Goal: Task Accomplishment & Management: Manage account settings

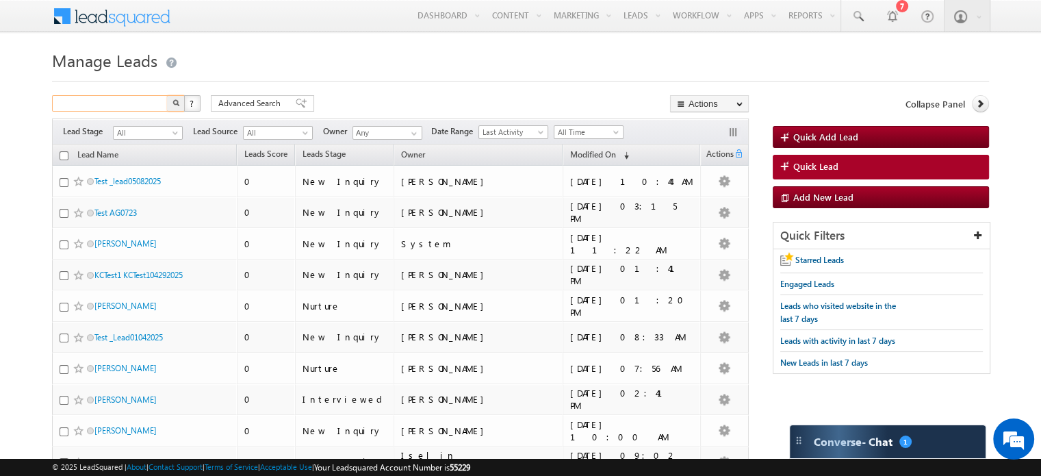
click at [91, 109] on input "text" at bounding box center [110, 103] width 117 height 16
paste input "[EMAIL_ADDRESS][DOMAIN_NAME]"
type input "[EMAIL_ADDRESS][DOMAIN_NAME]"
click at [628, 77] on div at bounding box center [520, 77] width 937 height 9
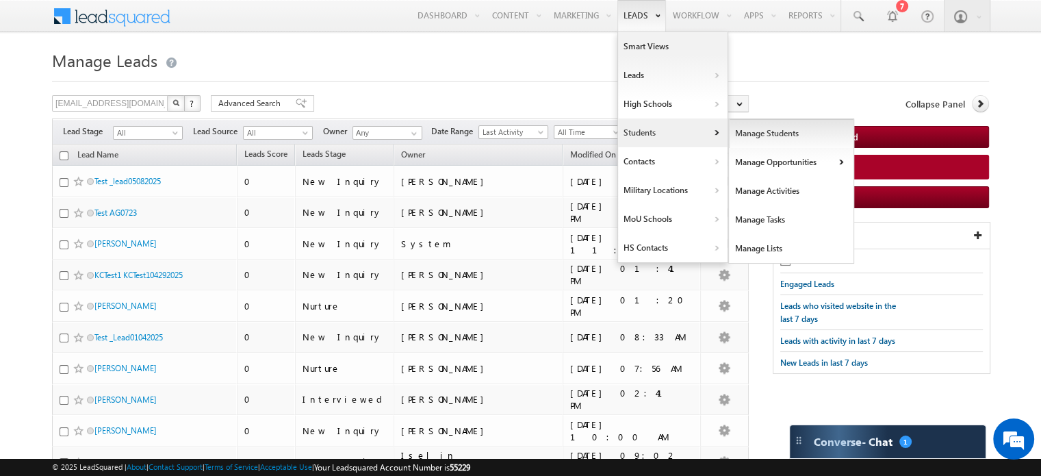
click at [754, 129] on link "Manage Students" at bounding box center [791, 133] width 125 height 29
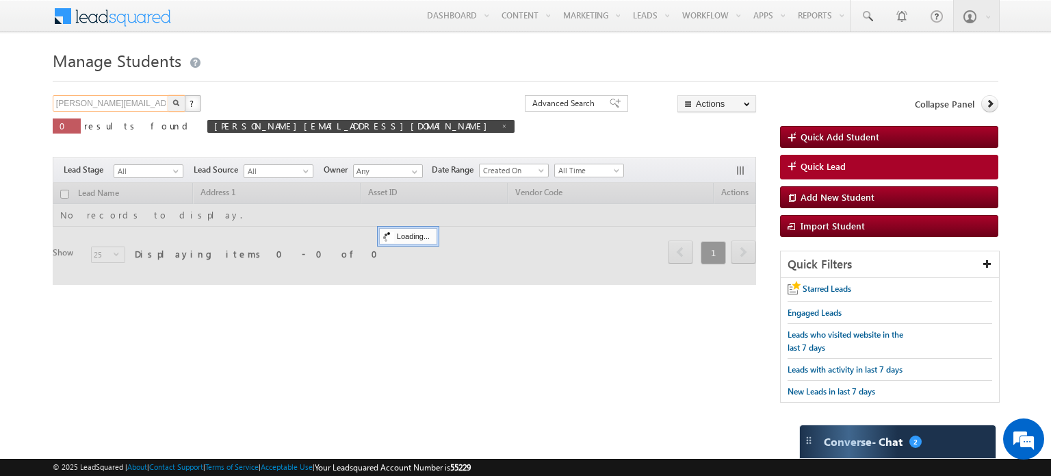
drag, startPoint x: 134, startPoint y: 104, endPoint x: 0, endPoint y: 88, distance: 135.1
click at [0, 88] on body "Menu Muhammad Irfan muham mad.i rfan@ d-p-s .com" at bounding box center [525, 208] width 1051 height 416
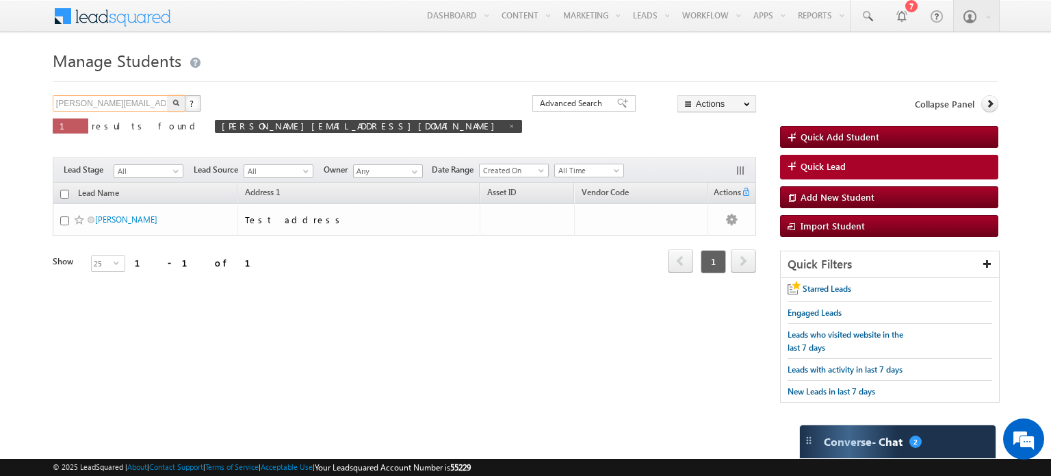
paste input "Frison001"
type input "[EMAIL_ADDRESS][DOMAIN_NAME]"
click at [173, 103] on img "button" at bounding box center [176, 102] width 7 height 7
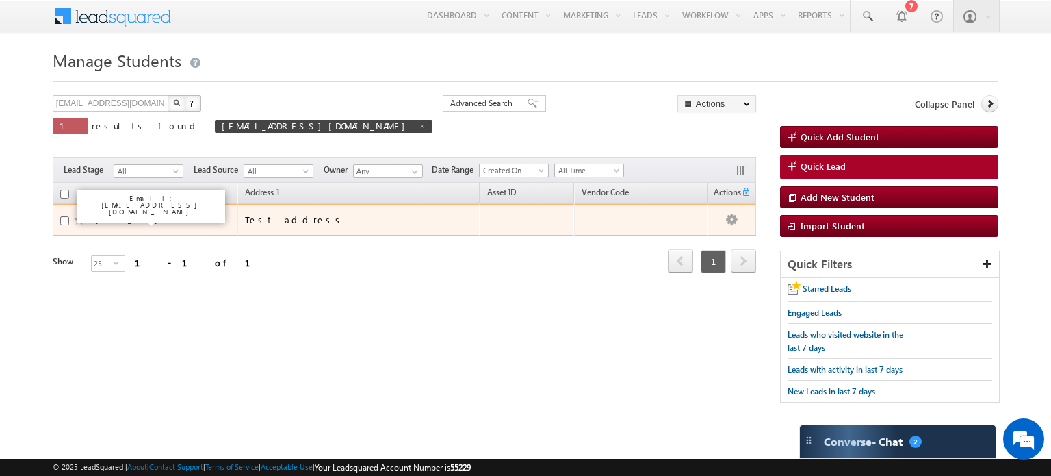
click at [120, 216] on link "[PERSON_NAME]" at bounding box center [126, 219] width 62 height 10
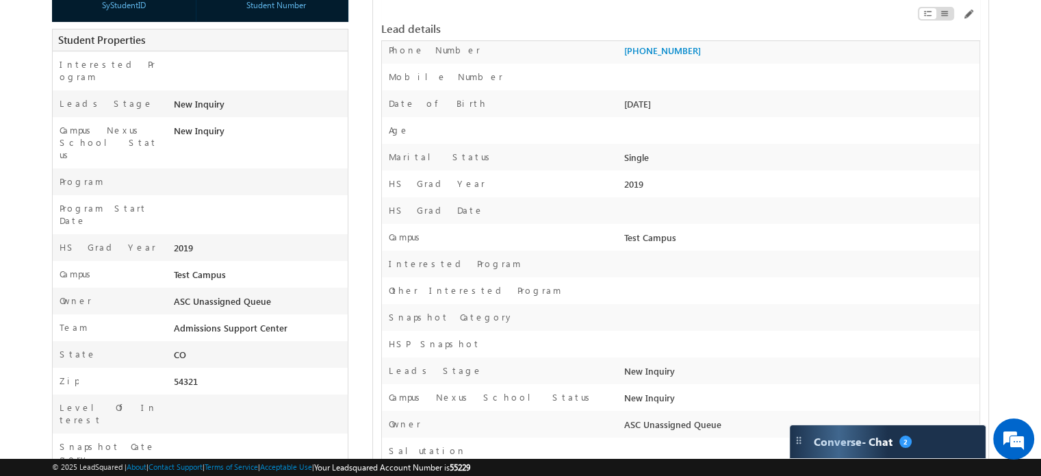
scroll to position [205, 0]
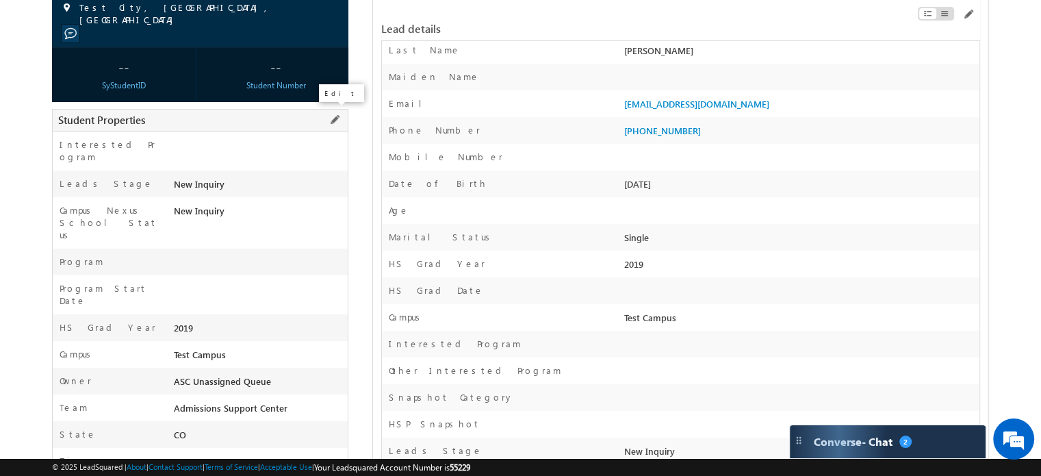
click at [337, 117] on span at bounding box center [334, 119] width 15 height 15
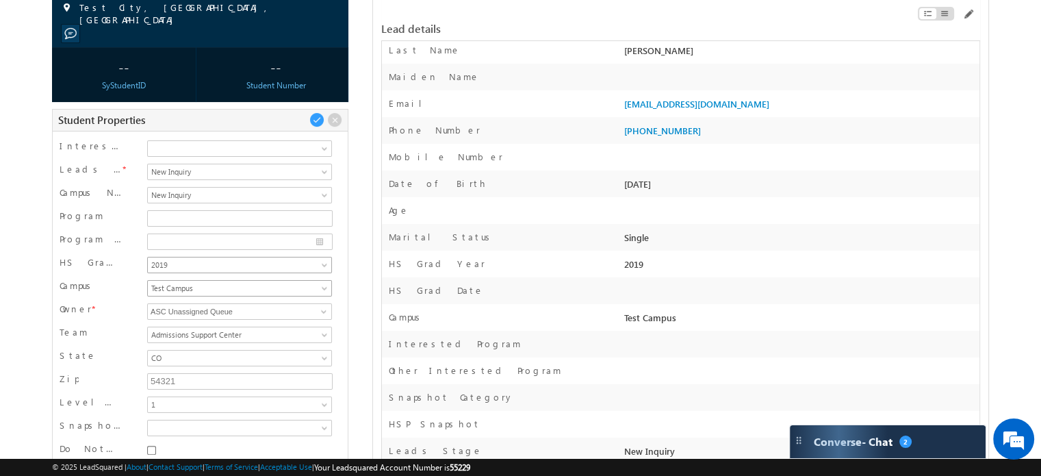
scroll to position [0, 0]
click at [305, 307] on input "ASC Unassigned Queue" at bounding box center [239, 311] width 184 height 16
click at [323, 306] on span at bounding box center [323, 311] width 11 height 11
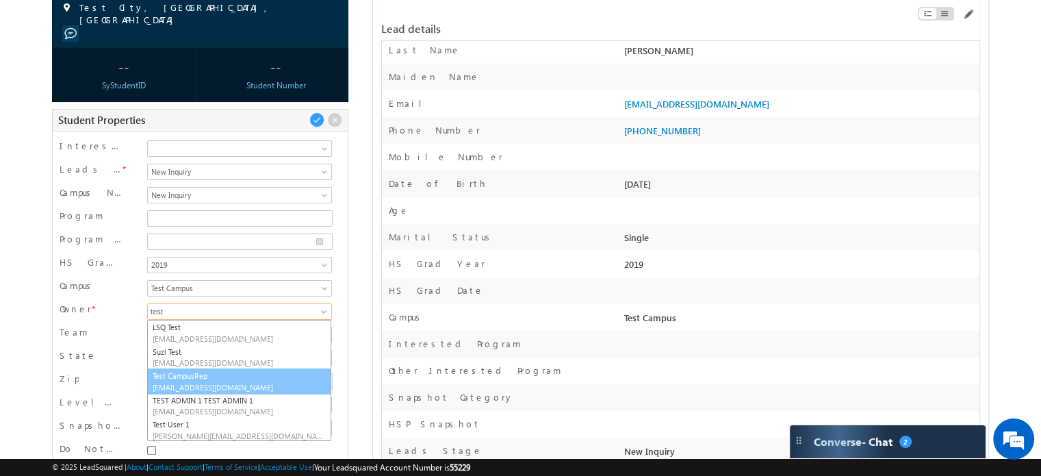
click at [183, 382] on span "TestCampusRep@lincolntech.com" at bounding box center [239, 387] width 173 height 10
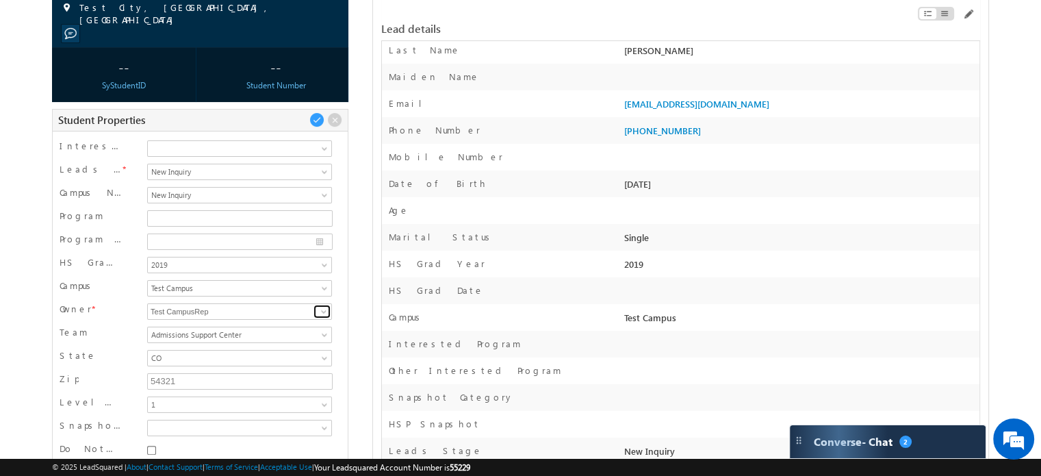
click at [323, 306] on span at bounding box center [323, 311] width 11 height 11
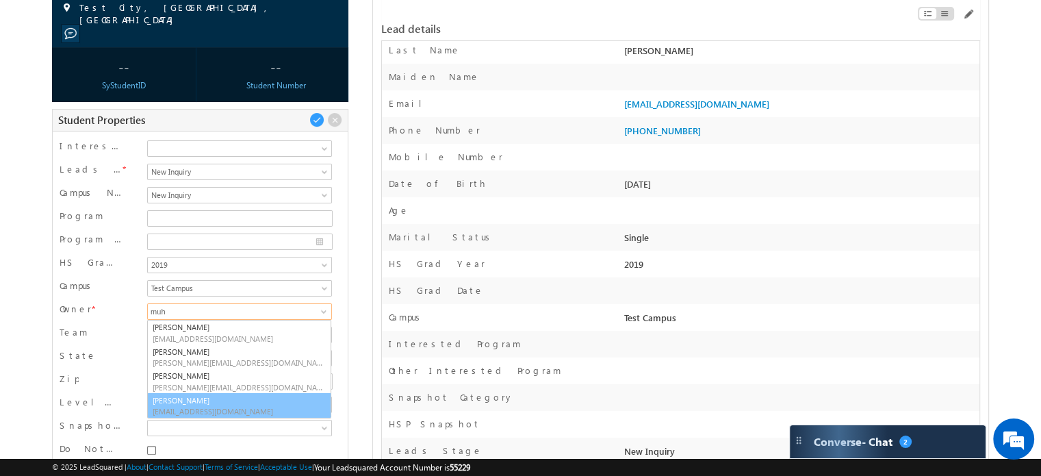
type input "muh"
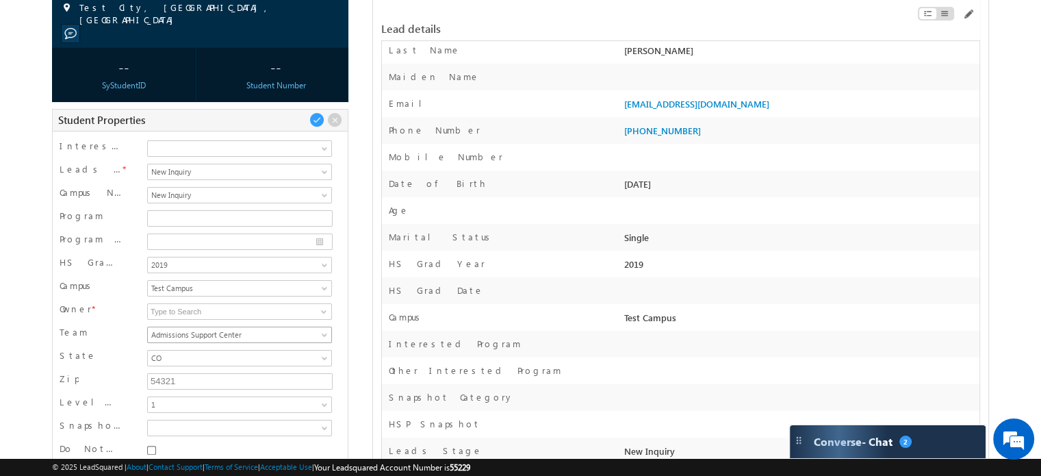
click at [323, 332] on span at bounding box center [325, 337] width 11 height 11
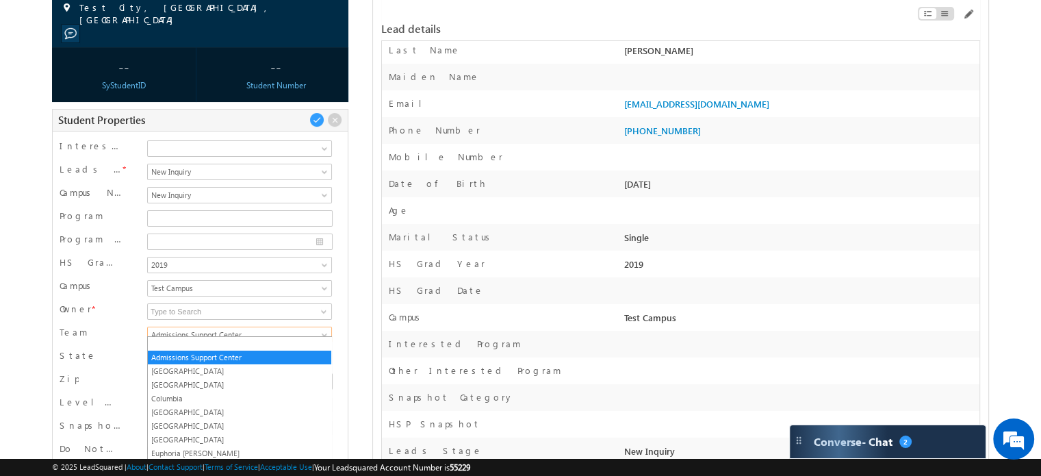
scroll to position [226, 0]
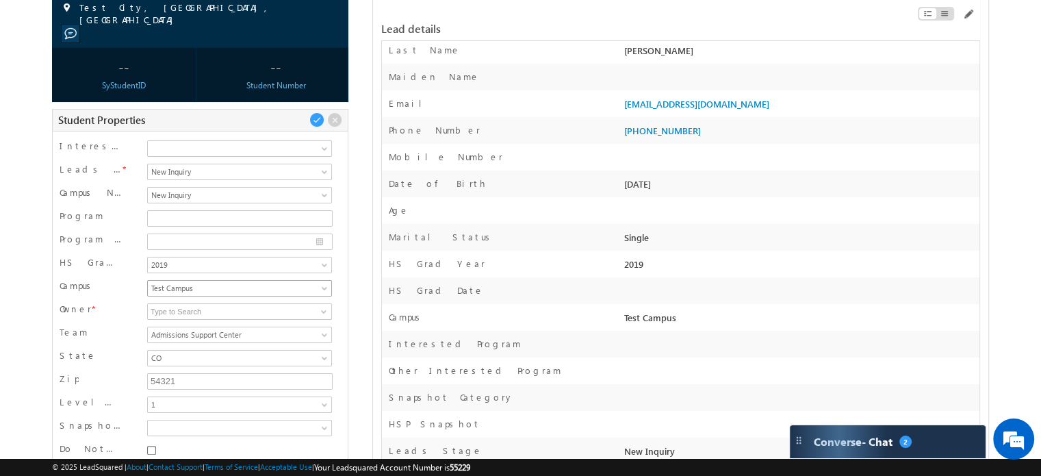
click at [324, 285] on span at bounding box center [325, 290] width 11 height 11
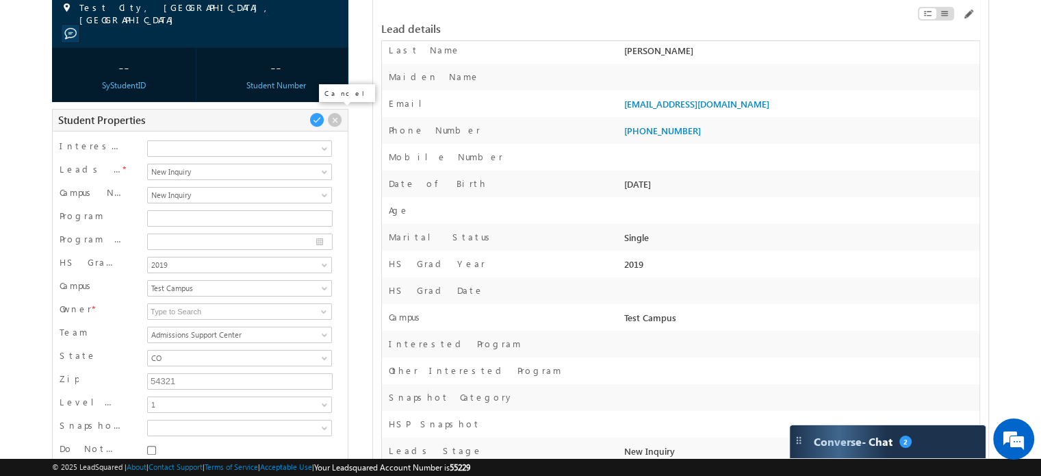
click at [337, 116] on span at bounding box center [334, 119] width 15 height 15
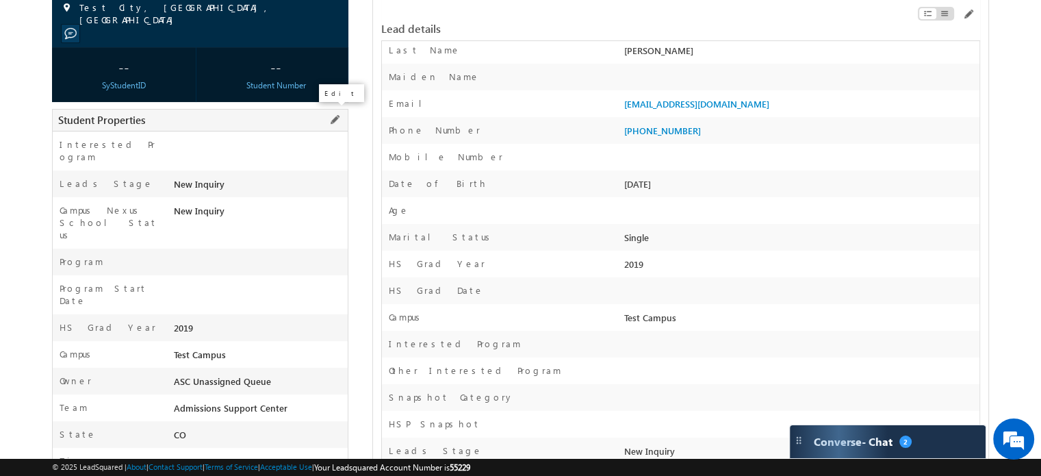
click at [336, 114] on span at bounding box center [334, 119] width 15 height 15
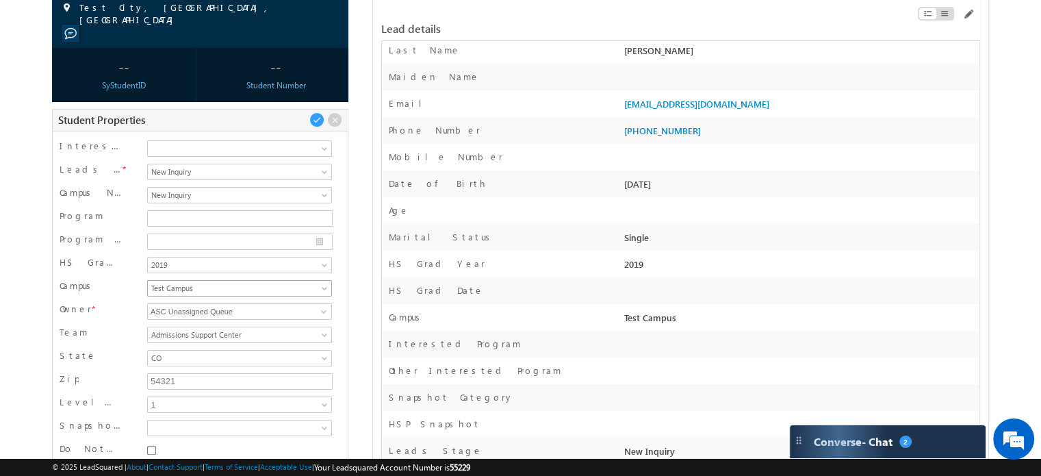
click at [324, 282] on span "Test Campus" at bounding box center [237, 288] width 179 height 12
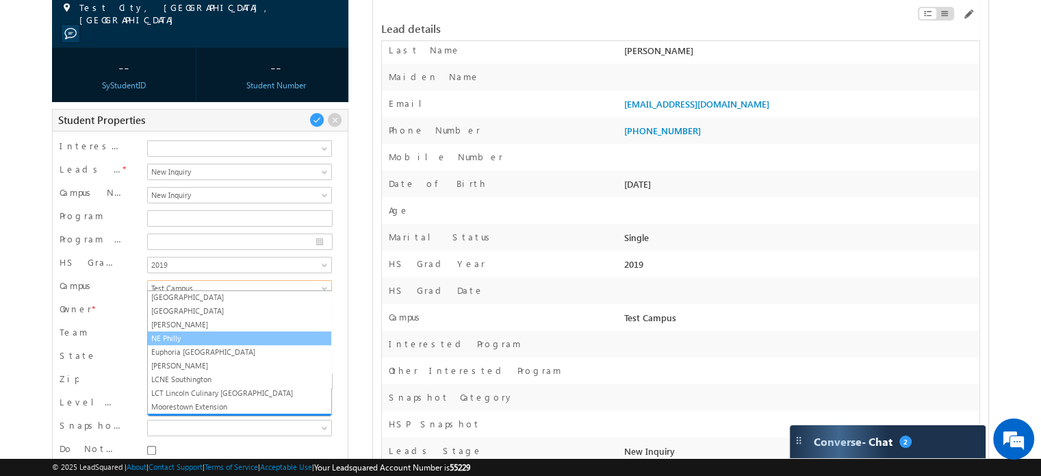
scroll to position [186, 0]
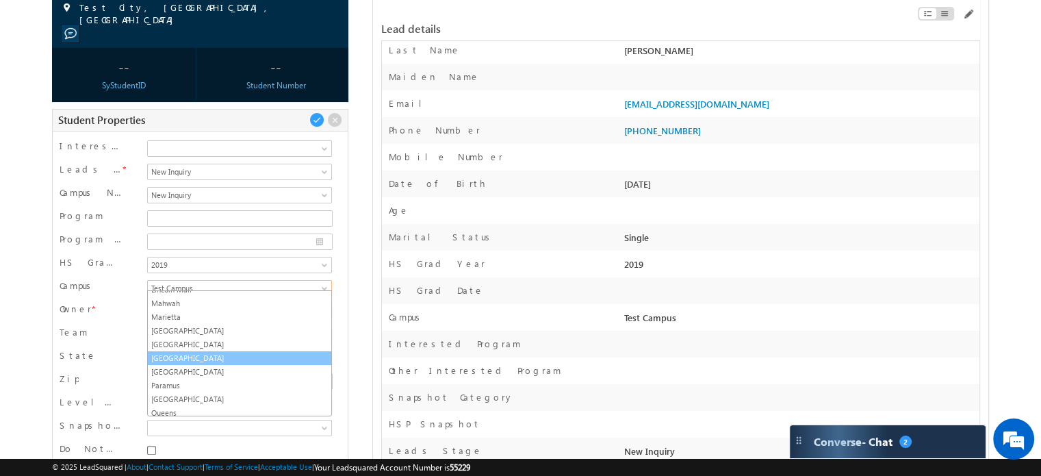
click at [186, 352] on link "[GEOGRAPHIC_DATA]" at bounding box center [239, 358] width 183 height 12
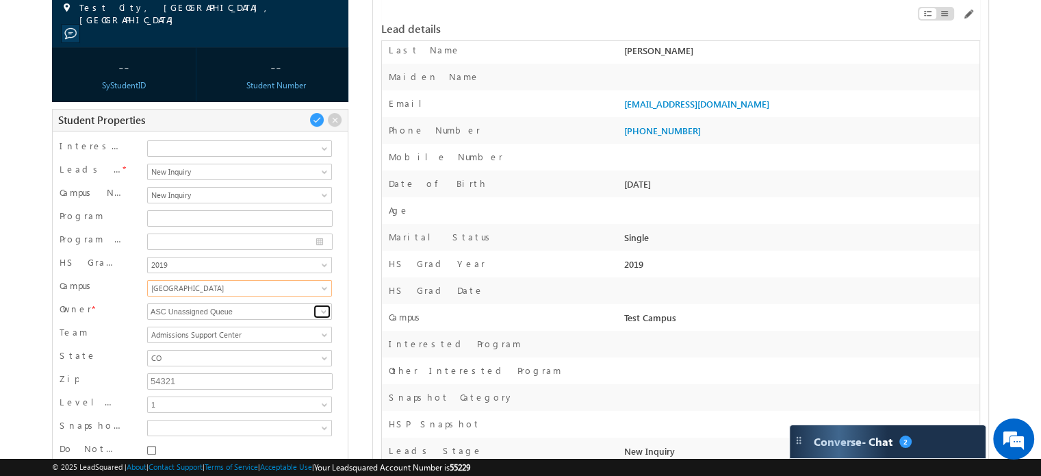
click at [323, 306] on span at bounding box center [323, 311] width 11 height 11
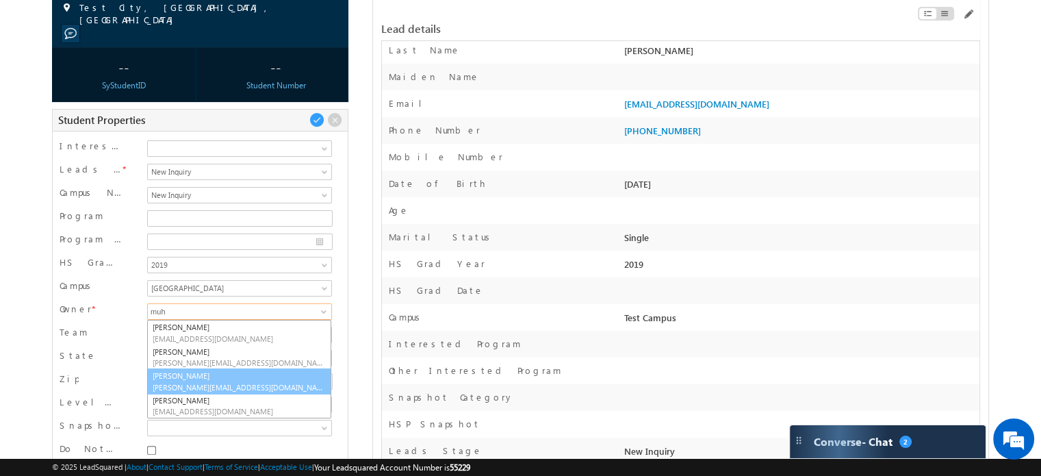
click at [207, 370] on link "Muhammad Irfan muhammad.irfan@d-p-s.com" at bounding box center [239, 381] width 184 height 26
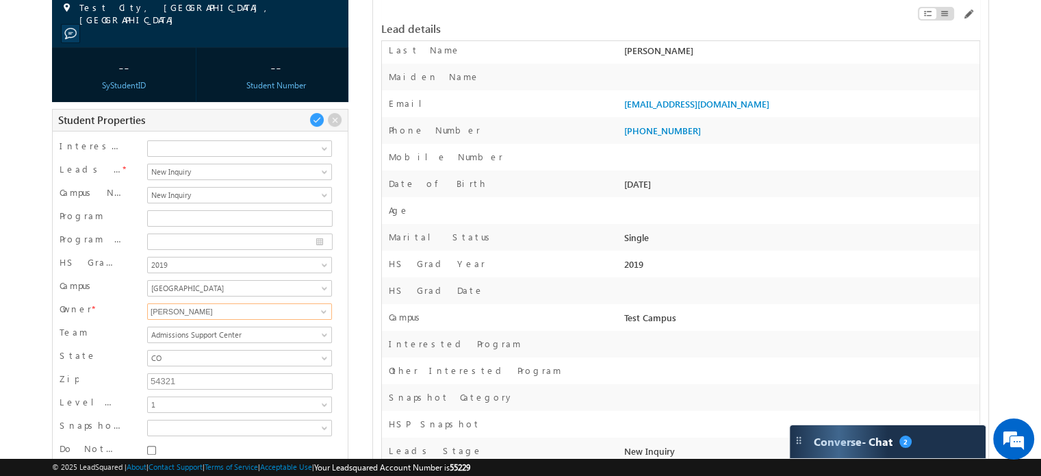
type input "[PERSON_NAME]"
click at [313, 119] on span at bounding box center [316, 119] width 15 height 15
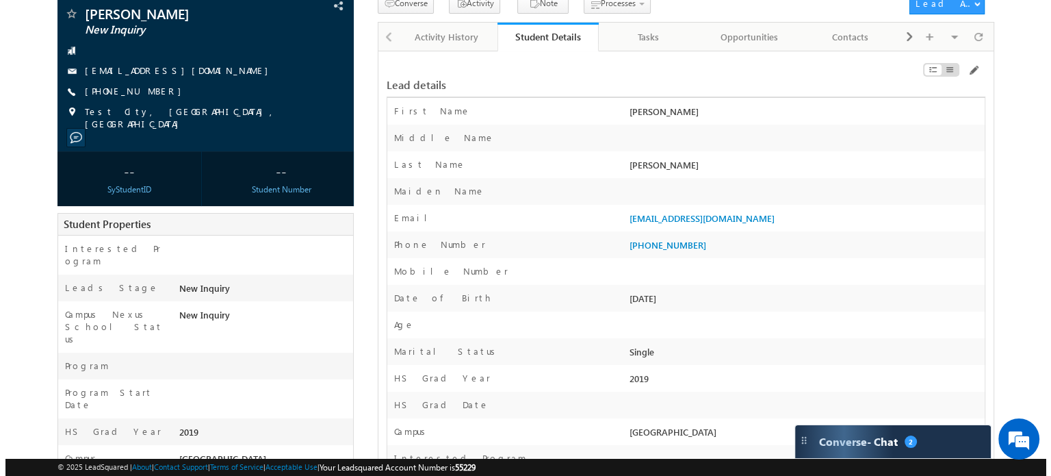
scroll to position [0, 0]
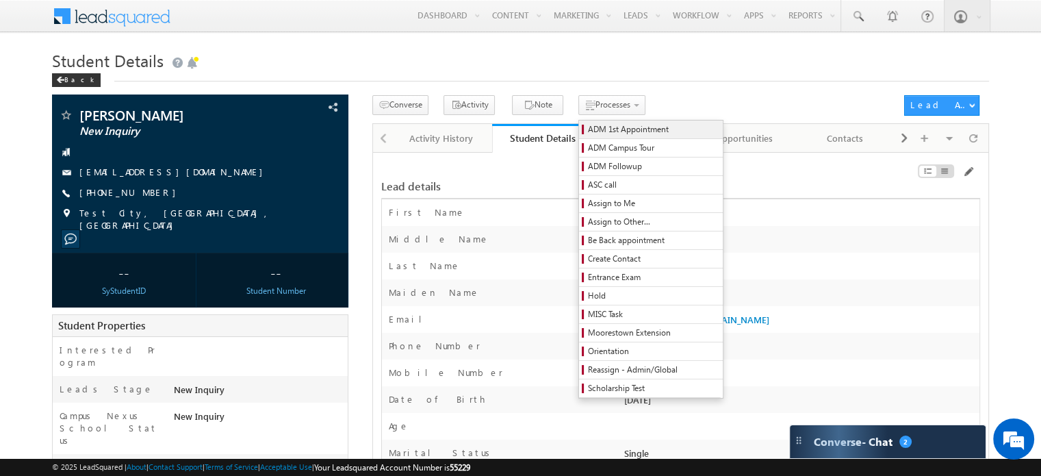
click at [601, 127] on span "ADM 1st Appointment" at bounding box center [653, 129] width 130 height 12
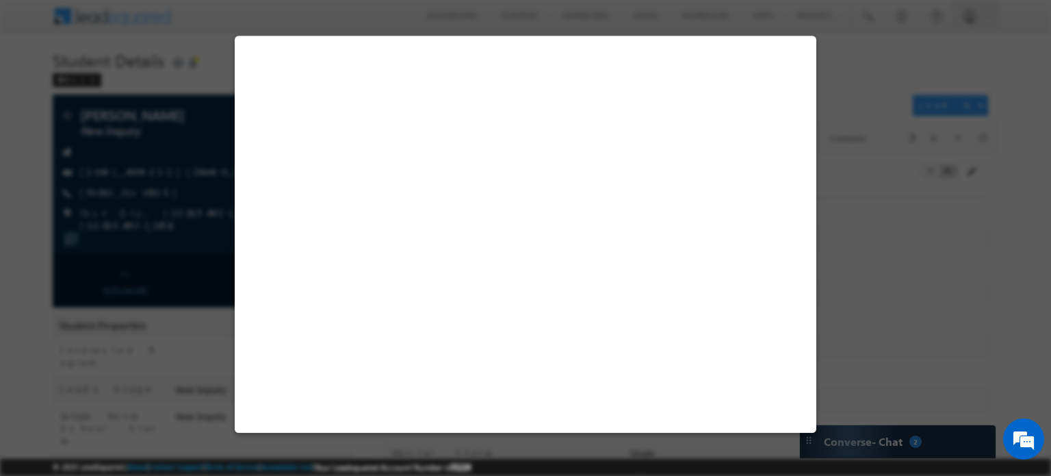
select select "ON CAMPUS"
select select "EST"
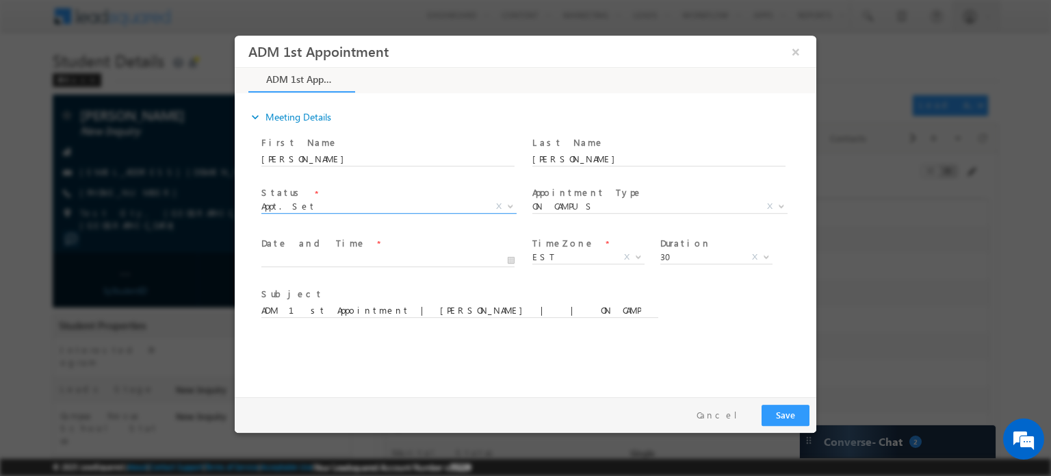
click at [361, 209] on span "Appt. Set" at bounding box center [372, 205] width 222 height 12
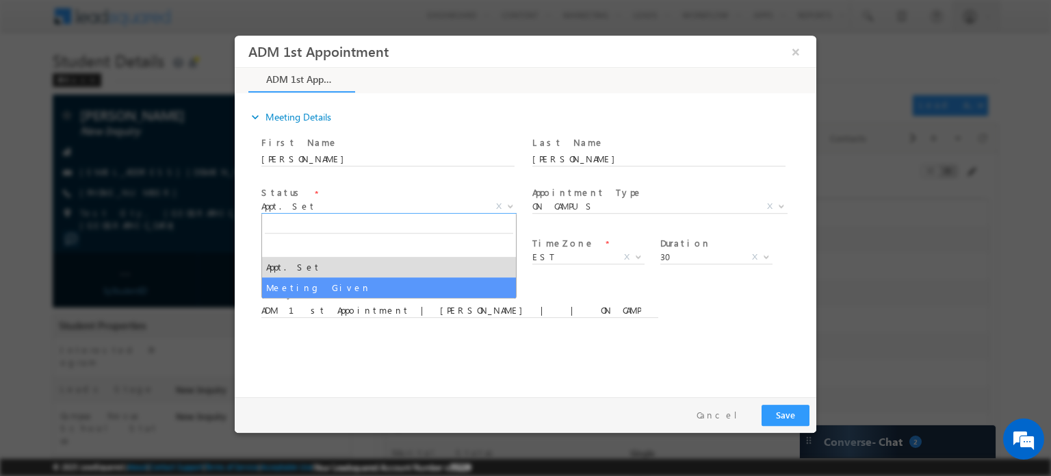
select select "Meeting Given"
type input "ADM 1st Appointment | William L.Frison | | ON CAMPUS : Meeting Given"
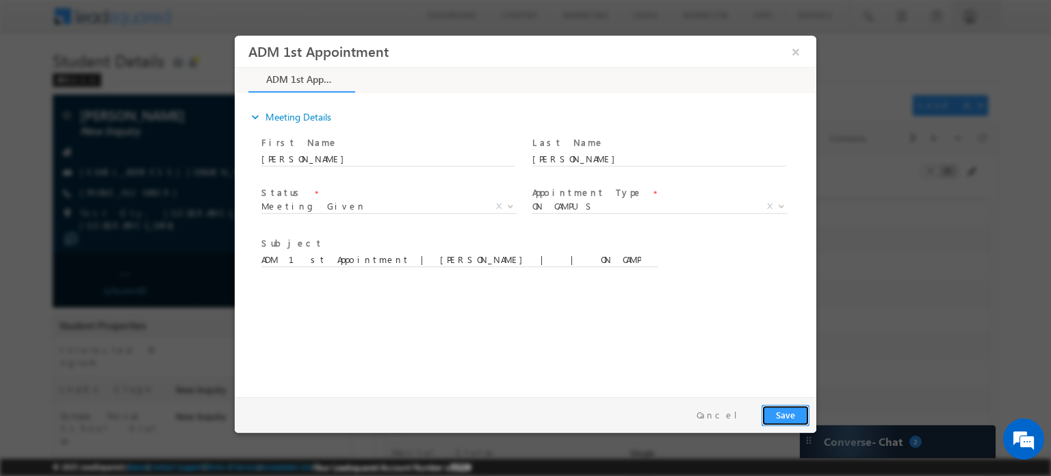
click at [803, 412] on button "Save" at bounding box center [786, 414] width 48 height 21
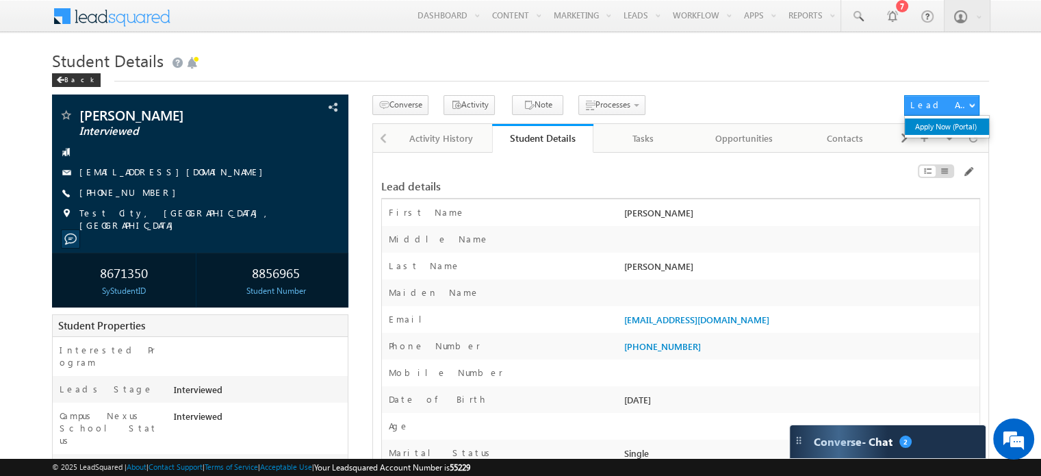
click at [944, 125] on link "Apply Now (Portal)" at bounding box center [947, 126] width 84 height 16
drag, startPoint x: 151, startPoint y: 270, endPoint x: 100, endPoint y: 270, distance: 50.6
click at [100, 270] on div "8671350" at bounding box center [123, 271] width 137 height 25
copy div "8671350"
click at [969, 170] on span at bounding box center [967, 171] width 11 height 11
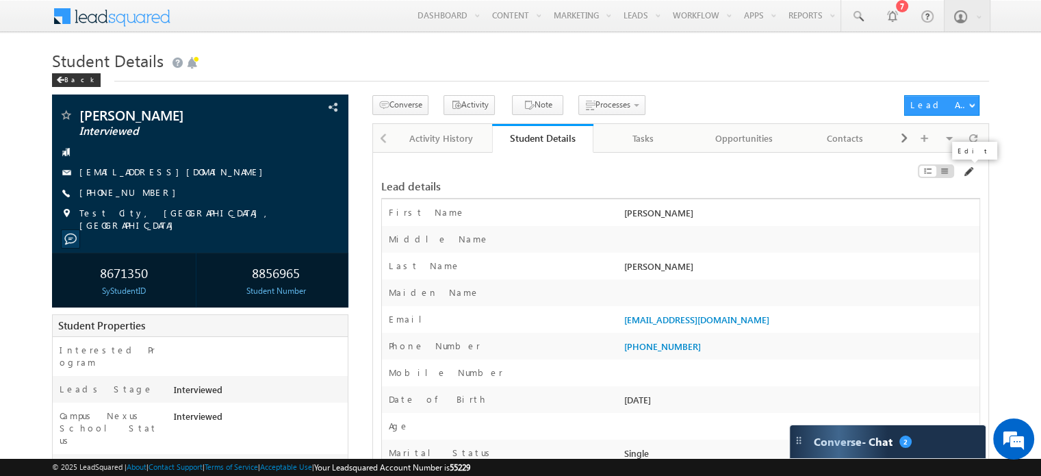
click at [966, 171] on span at bounding box center [967, 171] width 11 height 11
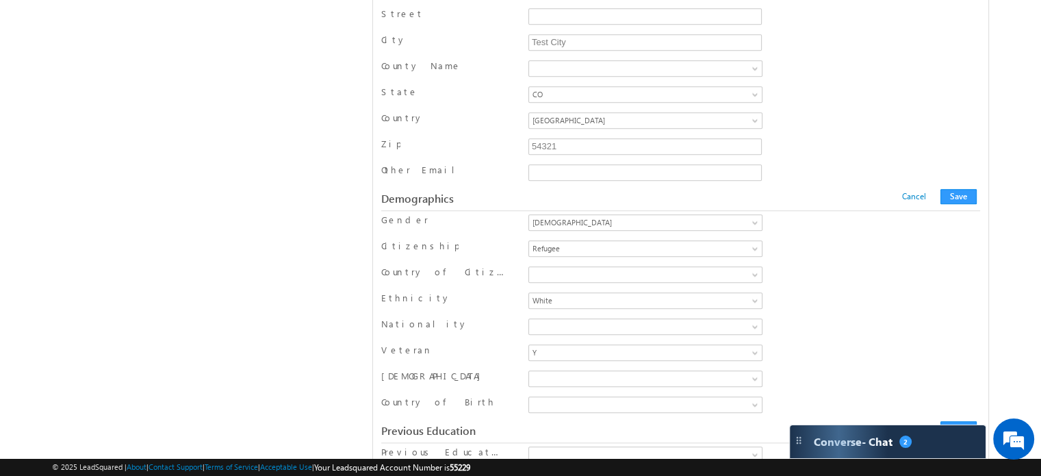
scroll to position [1437, 0]
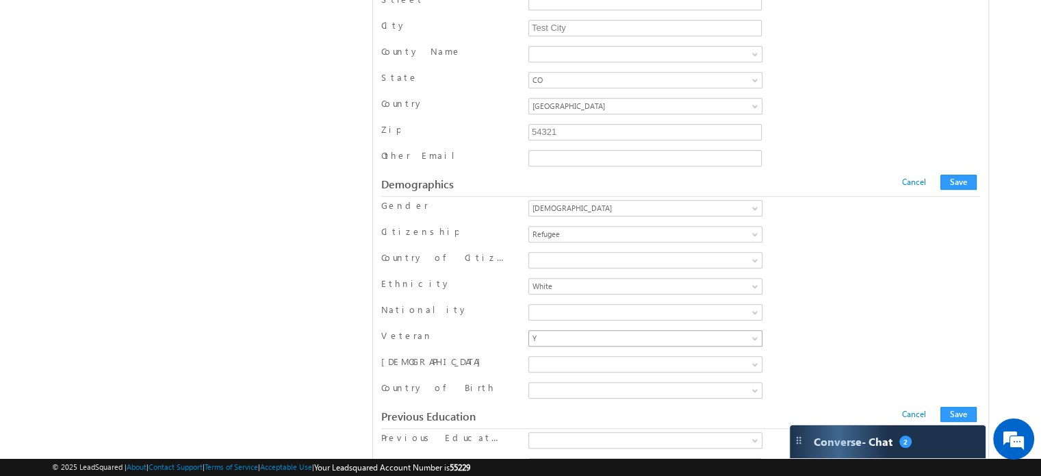
click at [755, 335] on span at bounding box center [756, 340] width 11 height 11
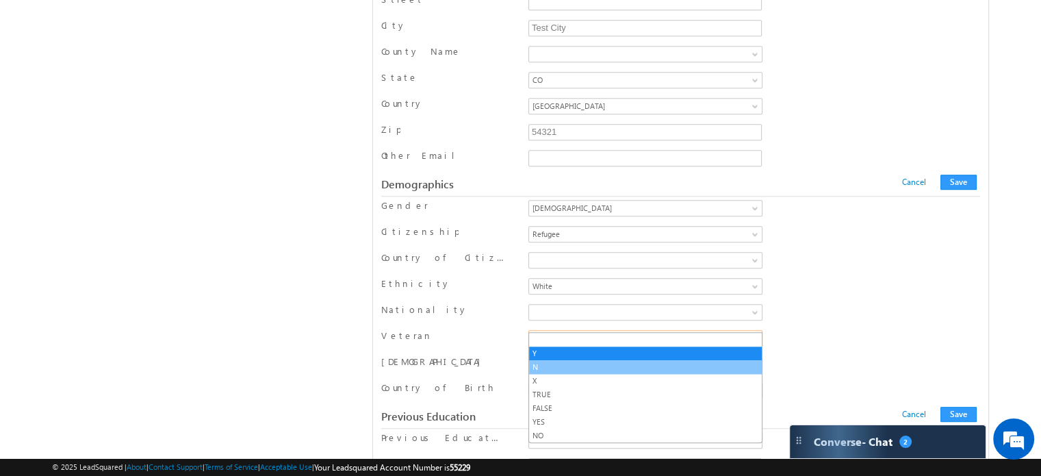
click at [575, 369] on link "N" at bounding box center [645, 367] width 233 height 12
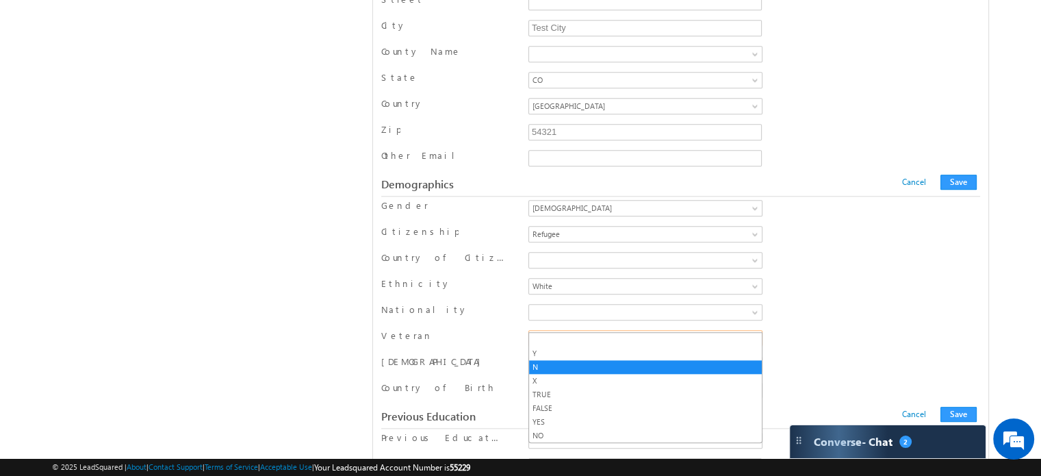
click at [751, 335] on span at bounding box center [756, 340] width 11 height 11
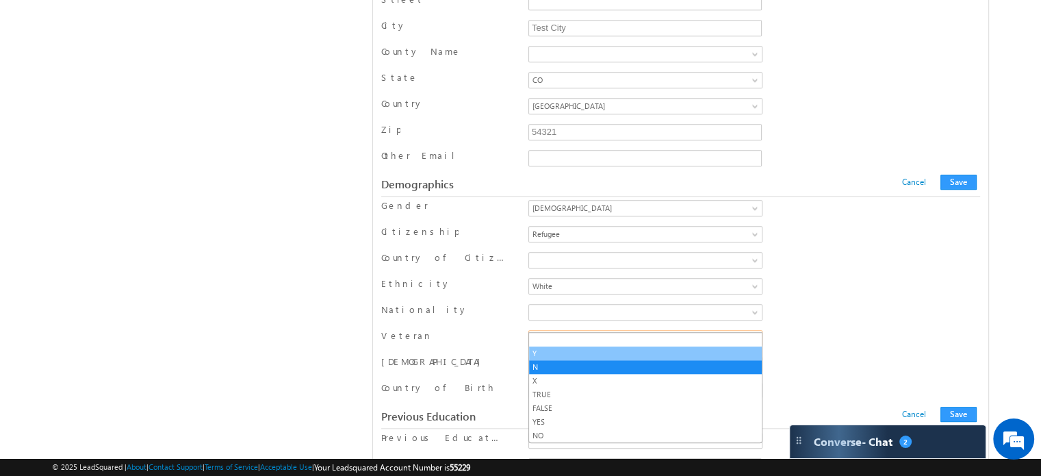
click at [567, 351] on link "Y" at bounding box center [645, 353] width 233 height 12
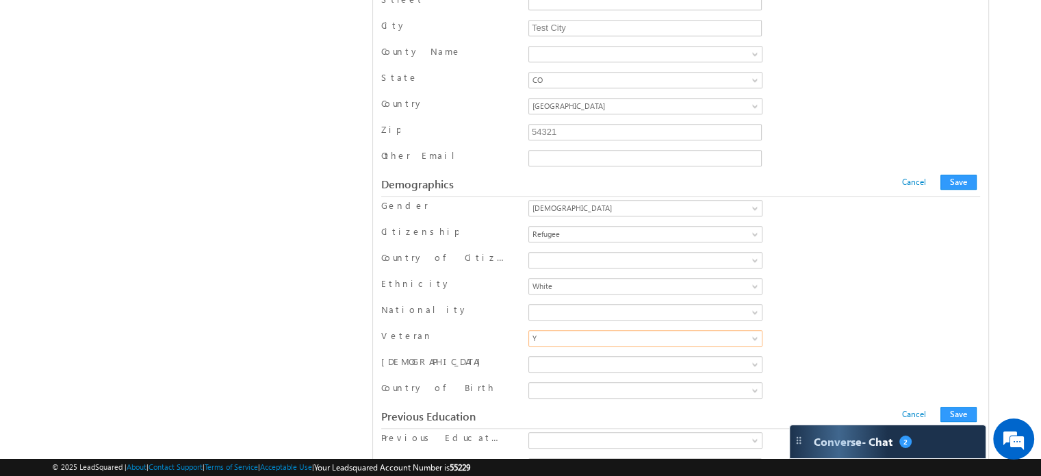
click at [857, 307] on div "Nationality [GEOGRAPHIC_DATA] [GEOGRAPHIC_DATA] [GEOGRAPHIC_DATA] [GEOGRAPHIC_D…" at bounding box center [680, 313] width 599 height 21
click at [958, 174] on button "Save" at bounding box center [958, 181] width 36 height 15
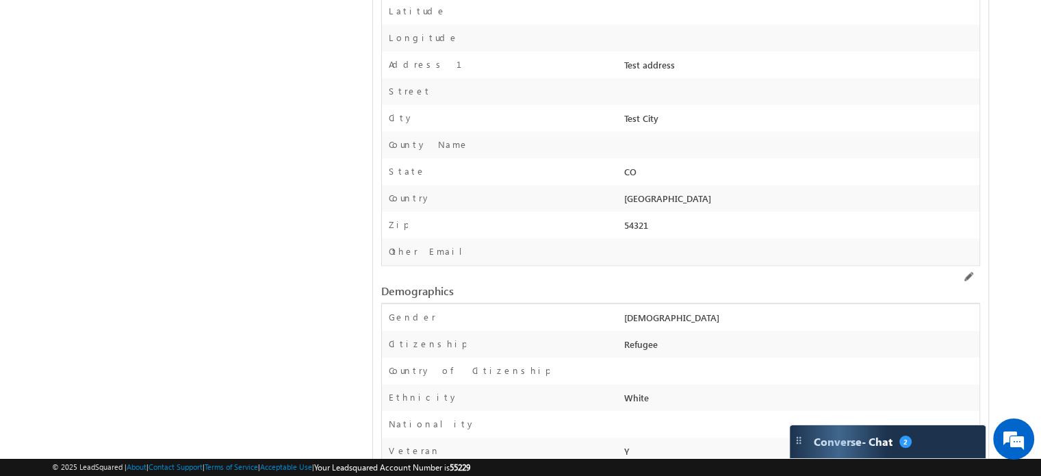
scroll to position [0, 0]
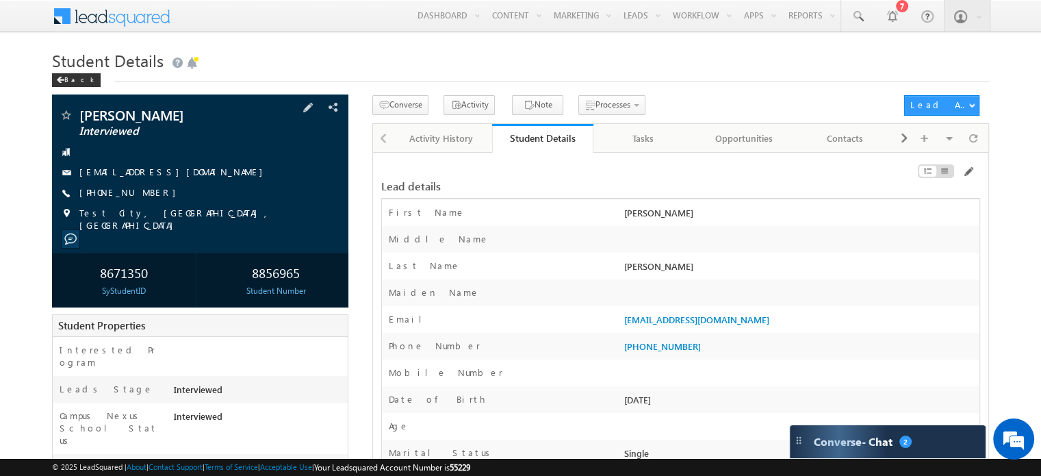
click at [156, 174] on div "[EMAIL_ADDRESS][DOMAIN_NAME]" at bounding box center [200, 173] width 283 height 14
copy div "[EMAIL_ADDRESS][DOMAIN_NAME]"
click at [951, 127] on link "Apply Now (Portal)" at bounding box center [947, 126] width 84 height 16
click at [932, 128] on link "Apply Now (Portal)" at bounding box center [947, 126] width 84 height 16
click at [931, 124] on link "Apply Now (Portal)" at bounding box center [947, 126] width 84 height 16
